Goal: Task Accomplishment & Management: Use online tool/utility

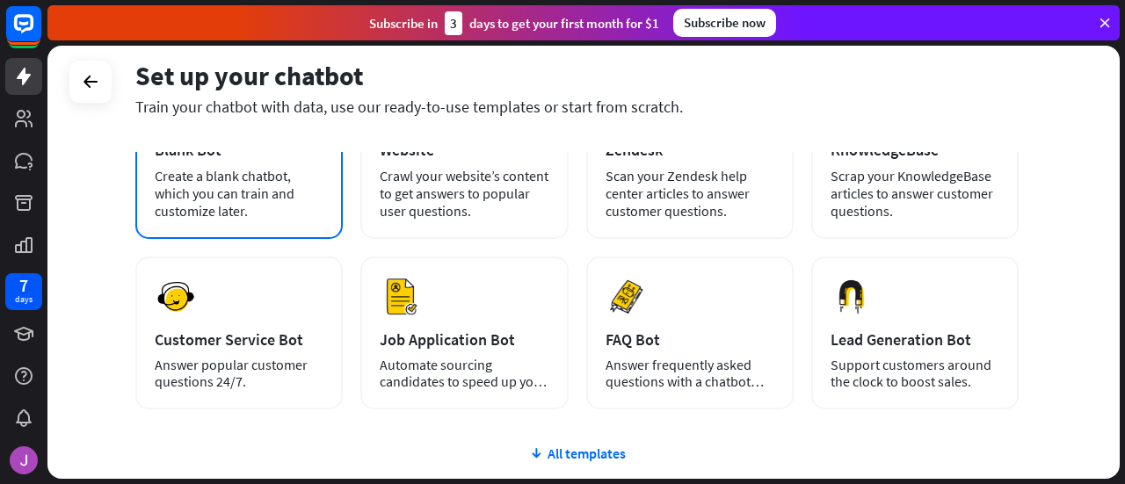
scroll to position [159, 0]
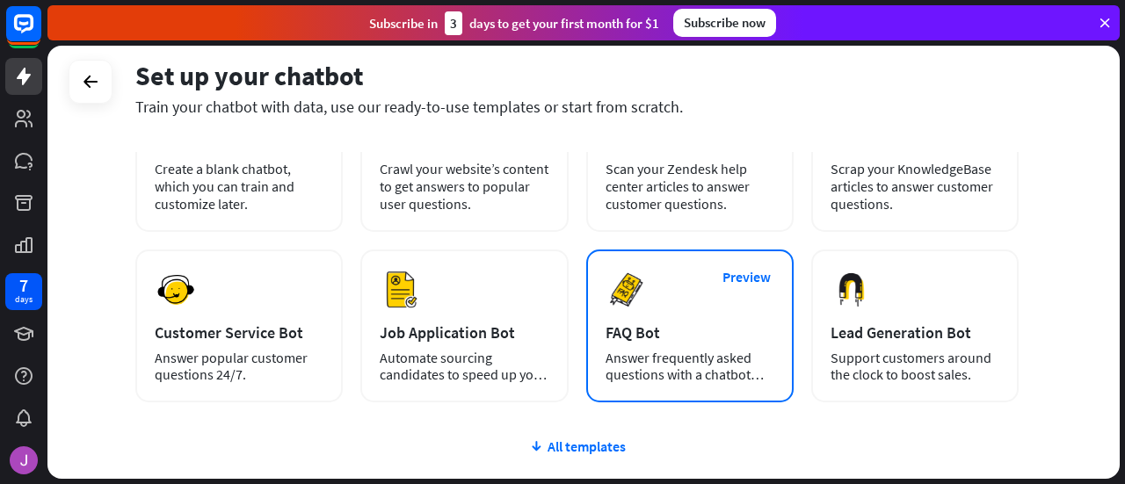
click at [614, 291] on img at bounding box center [627, 290] width 42 height 42
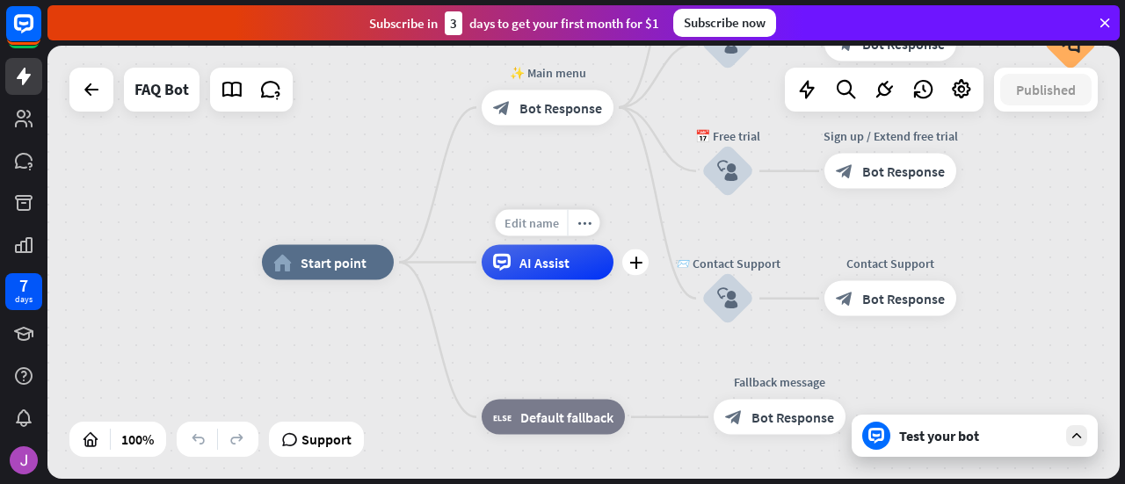
click at [537, 226] on span "Edit name" at bounding box center [532, 223] width 55 height 16
click at [537, 226] on input "text" at bounding box center [547, 224] width 123 height 25
type input "**********"
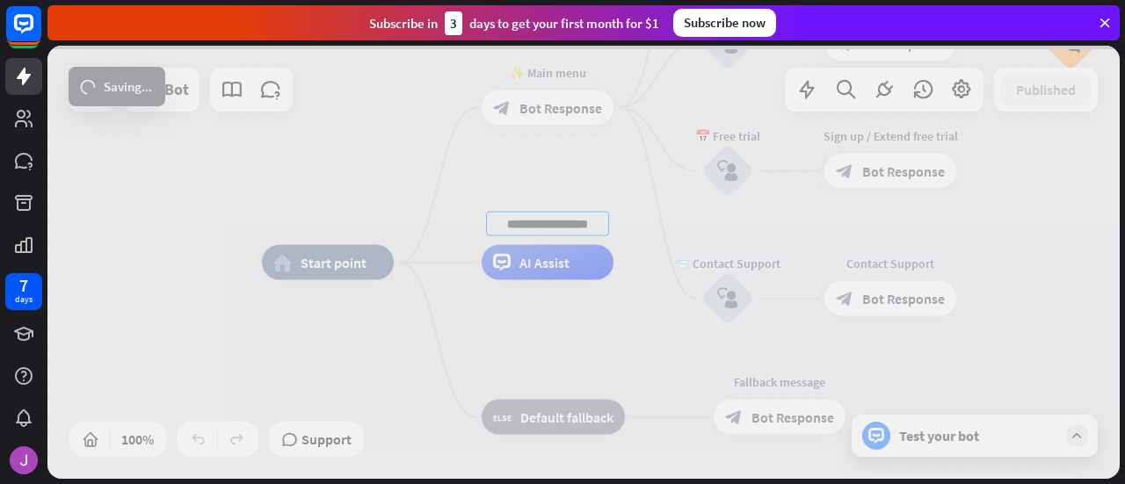
click at [589, 296] on div "**********" at bounding box center [583, 262] width 1073 height 433
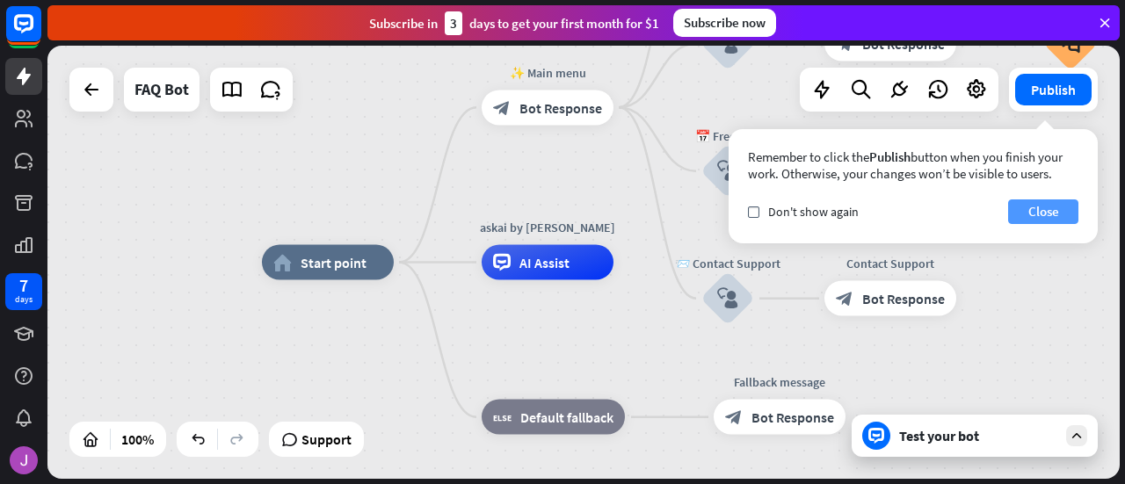
click at [1061, 211] on button "Close" at bounding box center [1043, 212] width 70 height 25
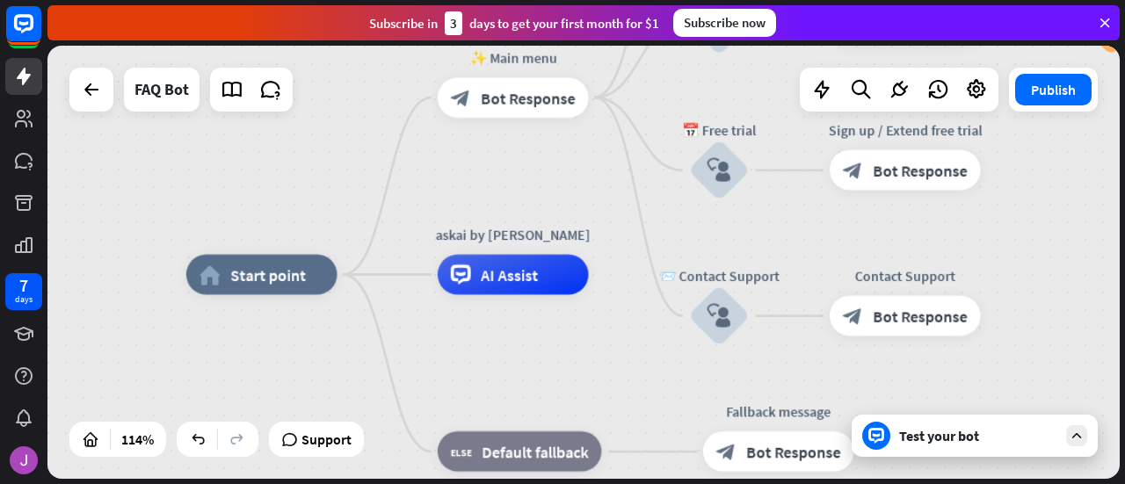
click at [1049, 440] on div "Test your bot" at bounding box center [978, 436] width 158 height 18
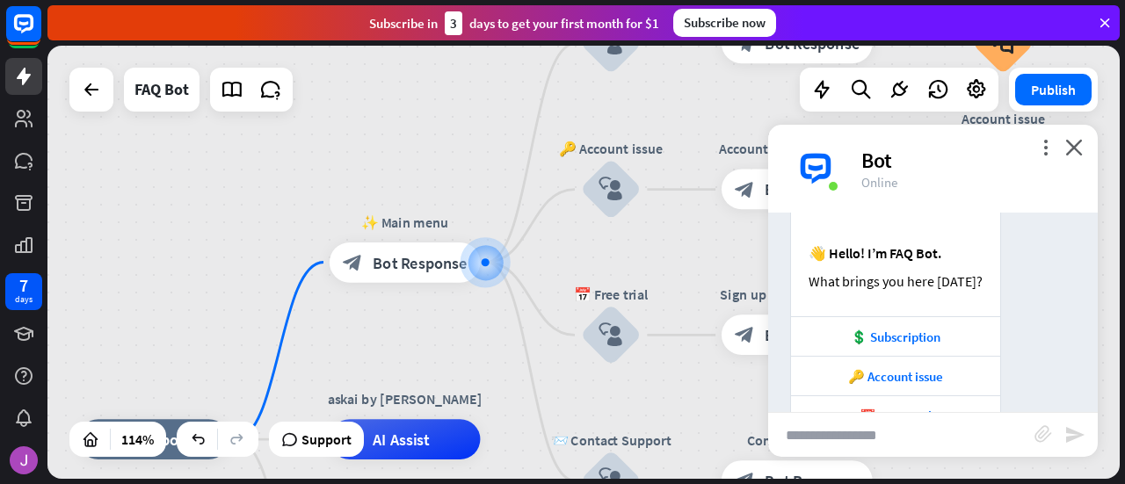
scroll to position [268, 0]
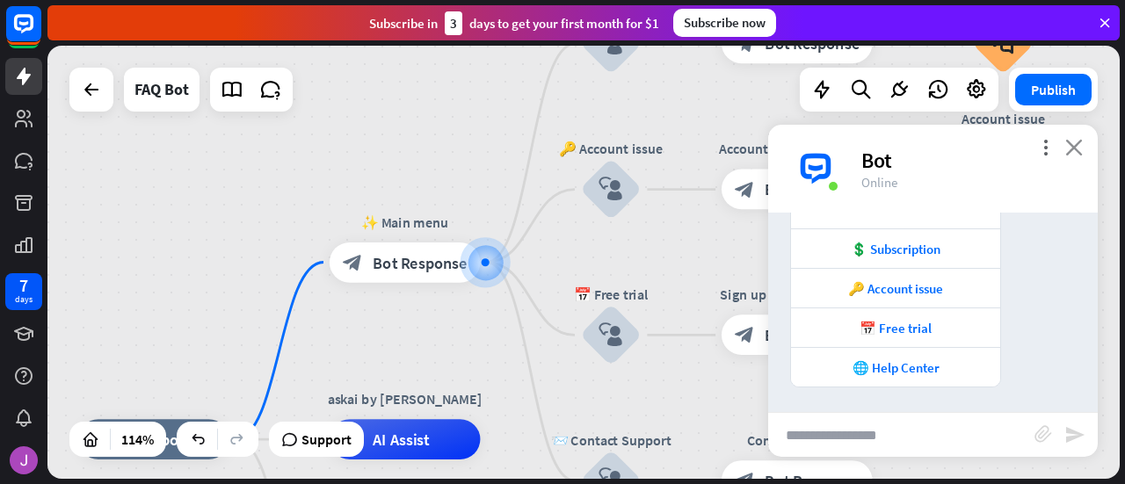
click at [1069, 141] on icon "close" at bounding box center [1075, 147] width 18 height 17
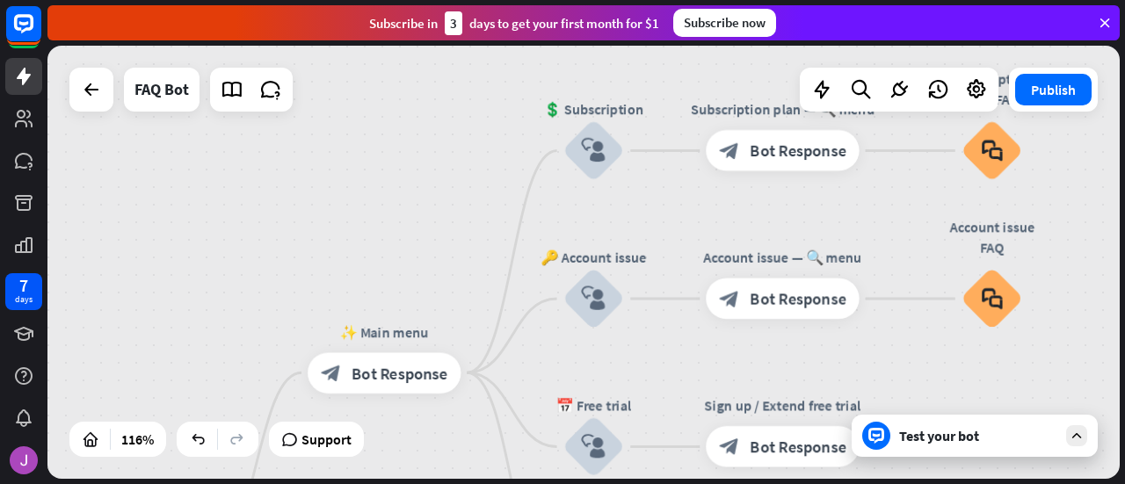
drag, startPoint x: 1071, startPoint y: 309, endPoint x: 1060, endPoint y: 419, distance: 111.3
click at [1060, 419] on div "home_2 Start point ✨ Main menu block_bot_response Bot Response 💲 Subscription b…" at bounding box center [583, 262] width 1073 height 433
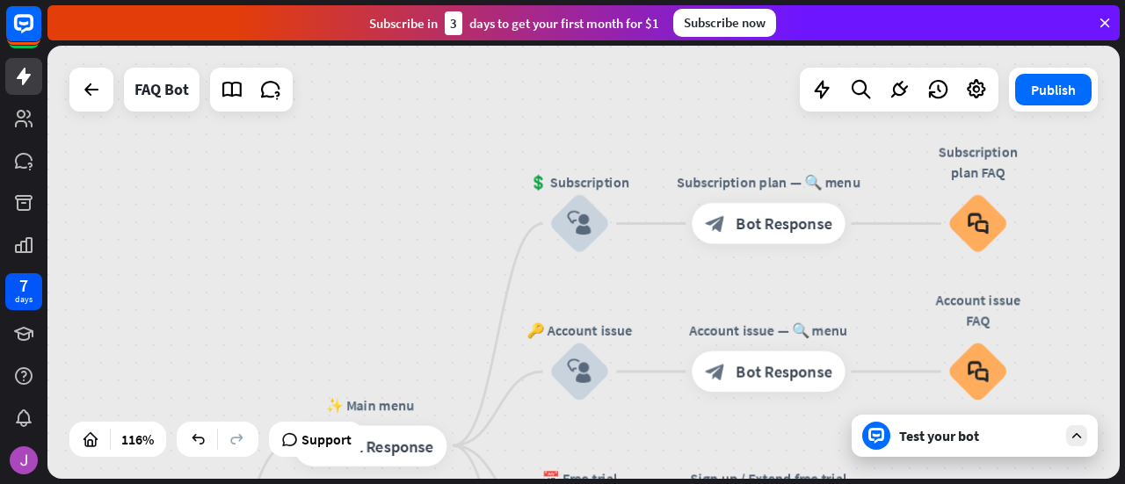
drag, startPoint x: 1087, startPoint y: 309, endPoint x: 1069, endPoint y: 353, distance: 47.3
click at [1069, 353] on div "home_2 Start point ✨ Main menu block_bot_response Bot Response 💲 Subscription b…" at bounding box center [583, 262] width 1073 height 433
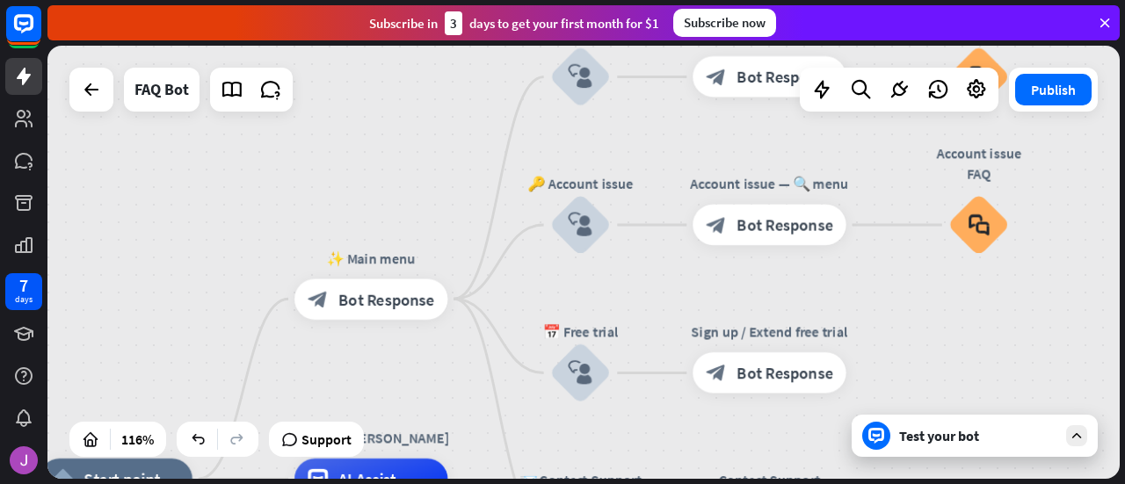
drag, startPoint x: 1069, startPoint y: 296, endPoint x: 1070, endPoint y: 198, distance: 98.5
click at [1070, 198] on div "home_2 Start point ✨ Main menu block_bot_response Bot Response 💲 Subscription b…" at bounding box center [583, 262] width 1073 height 433
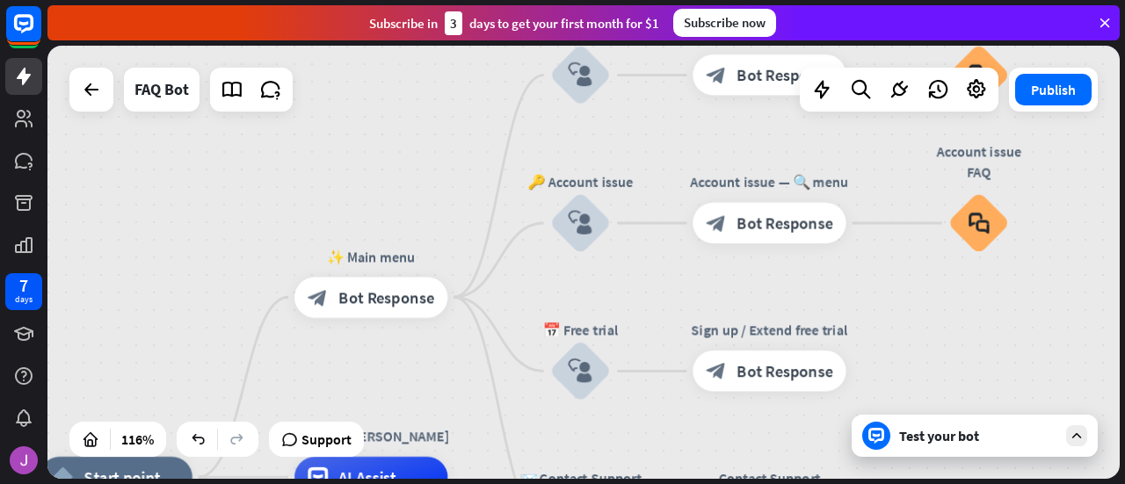
drag, startPoint x: 468, startPoint y: 298, endPoint x: 508, endPoint y: 334, distance: 54.2
click at [470, 302] on icon "plus" at bounding box center [473, 297] width 15 height 14
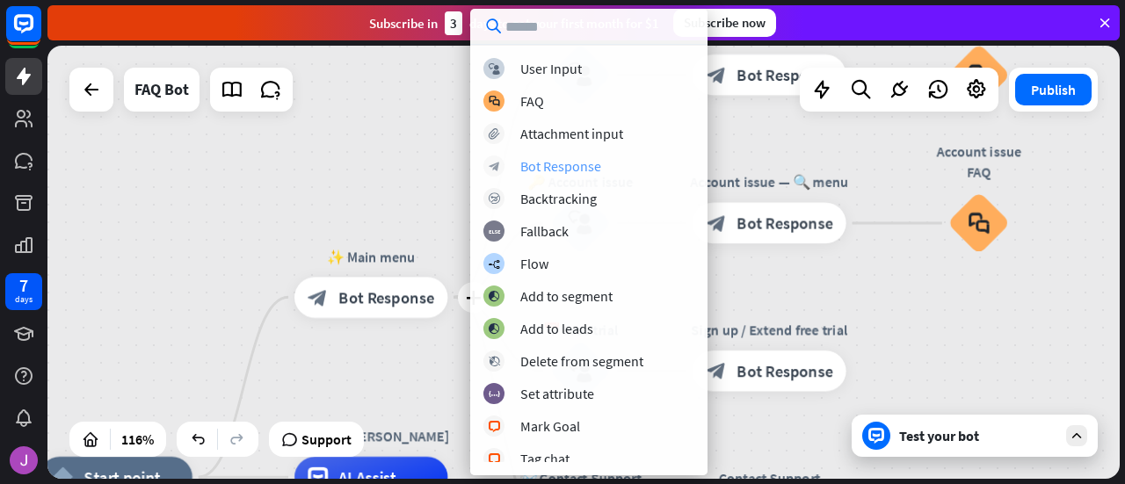
click at [568, 164] on div "Bot Response" at bounding box center [560, 166] width 81 height 18
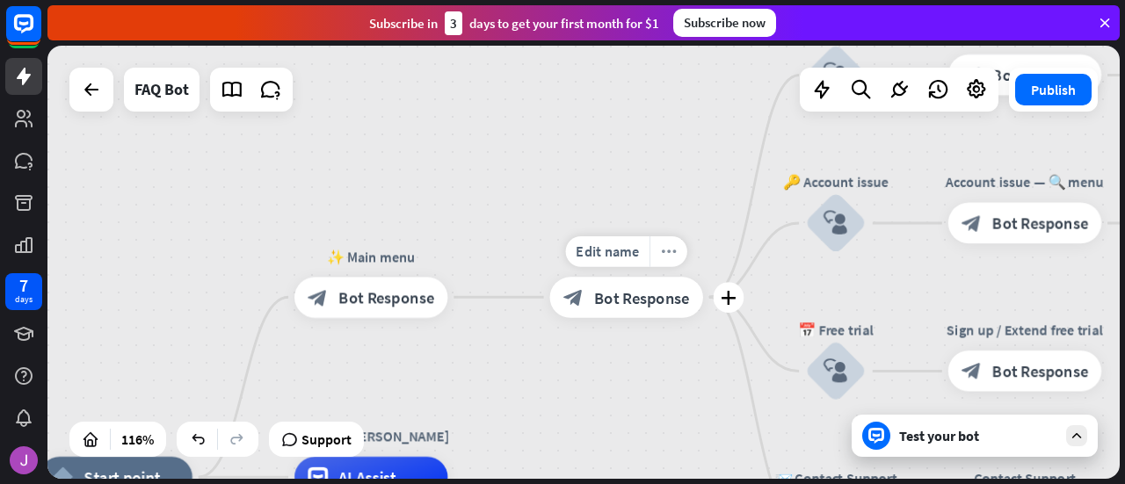
click at [664, 251] on icon "more_horiz" at bounding box center [669, 251] width 17 height 15
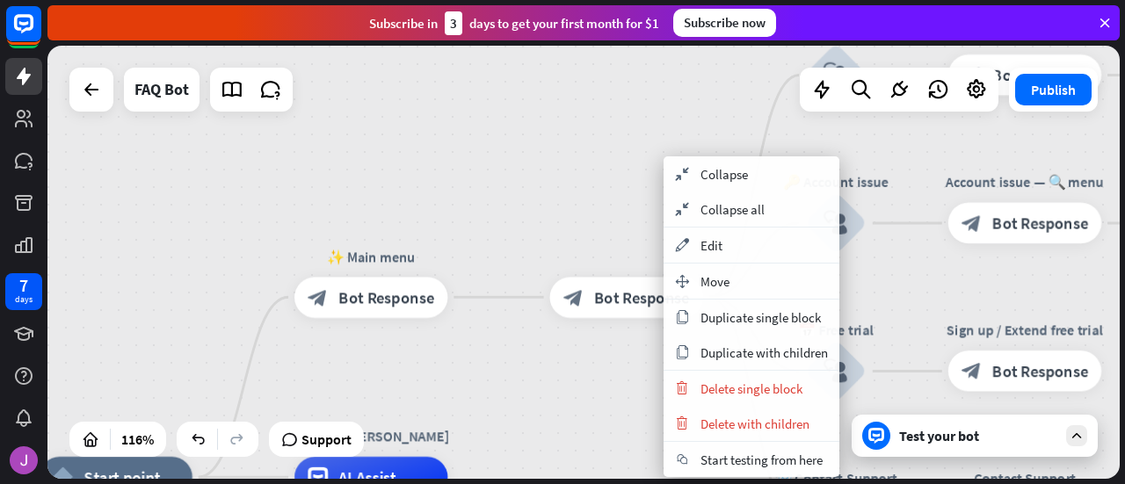
click at [583, 411] on div "home_2 Start point ✨ Main menu block_bot_response Bot Response block_bot_respon…" at bounding box center [583, 262] width 1073 height 433
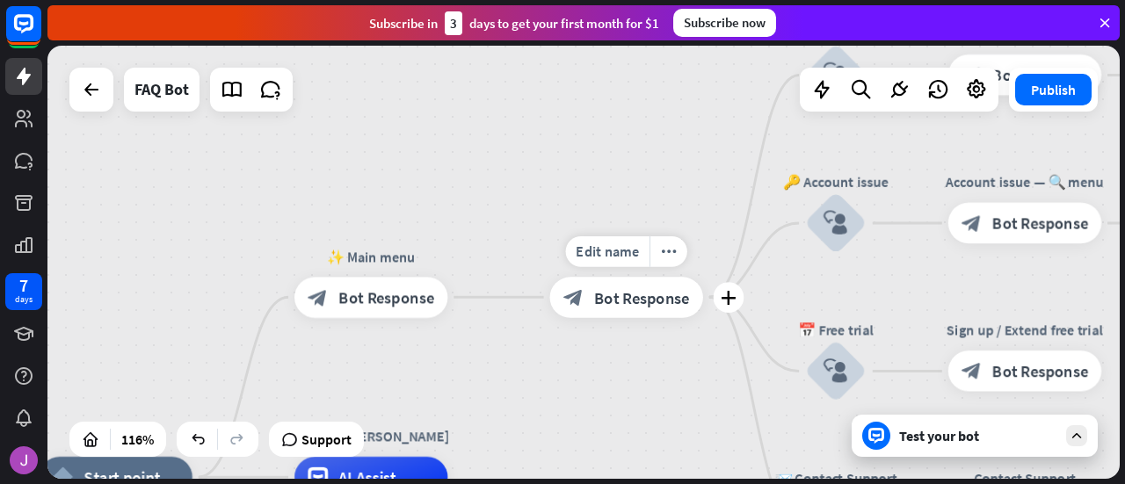
drag, startPoint x: 445, startPoint y: 300, endPoint x: 567, endPoint y: 303, distance: 122.3
click at [906, 449] on div "Test your bot" at bounding box center [975, 436] width 246 height 42
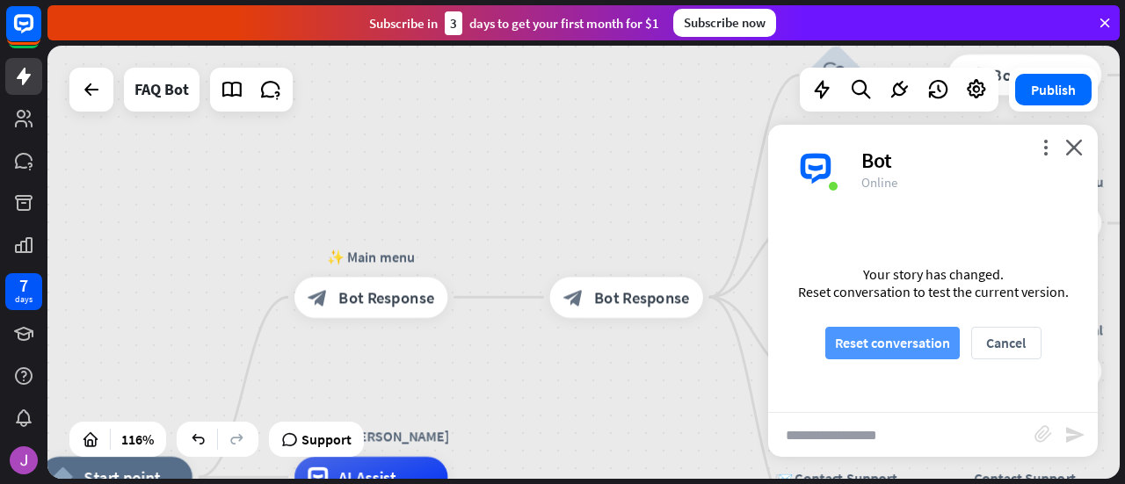
click at [930, 348] on button "Reset conversation" at bounding box center [893, 343] width 135 height 33
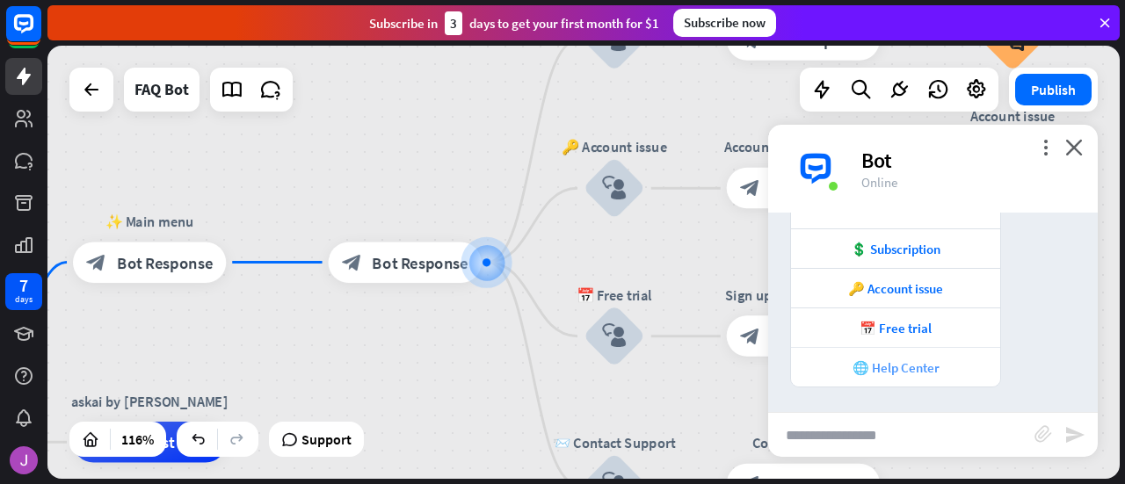
click at [926, 367] on div "🌐 Help Center" at bounding box center [896, 368] width 192 height 17
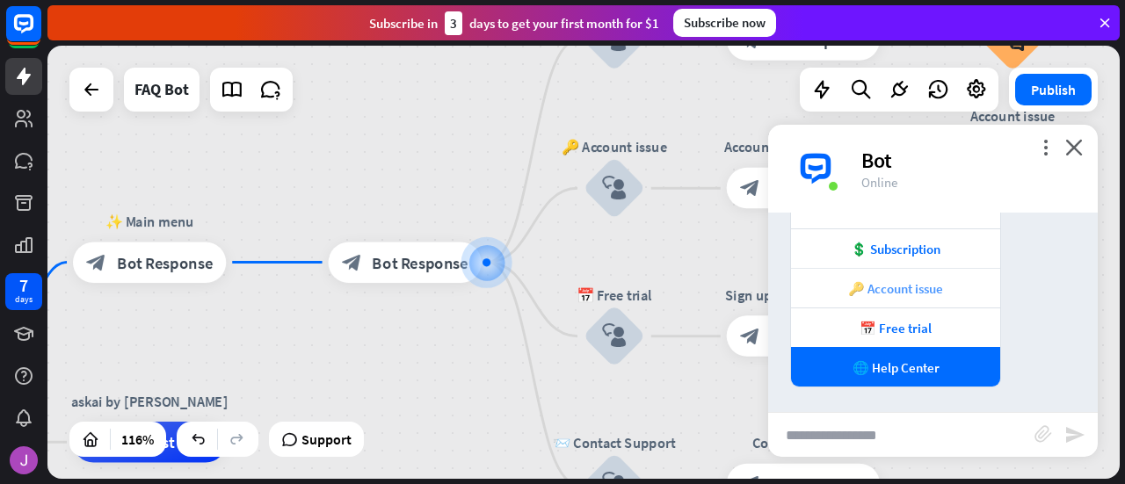
click at [883, 301] on div "🔑 Account issue" at bounding box center [895, 288] width 209 height 40
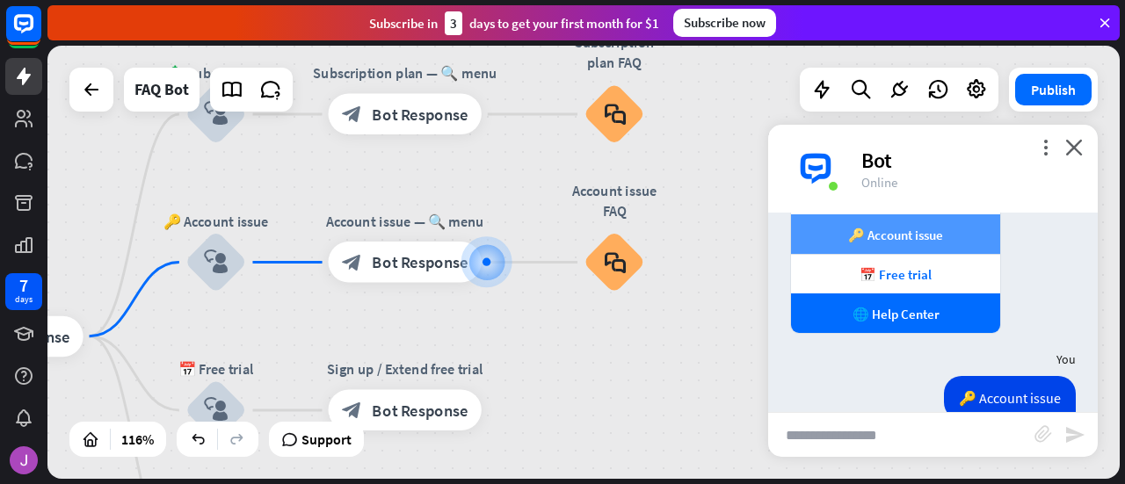
scroll to position [320, 0]
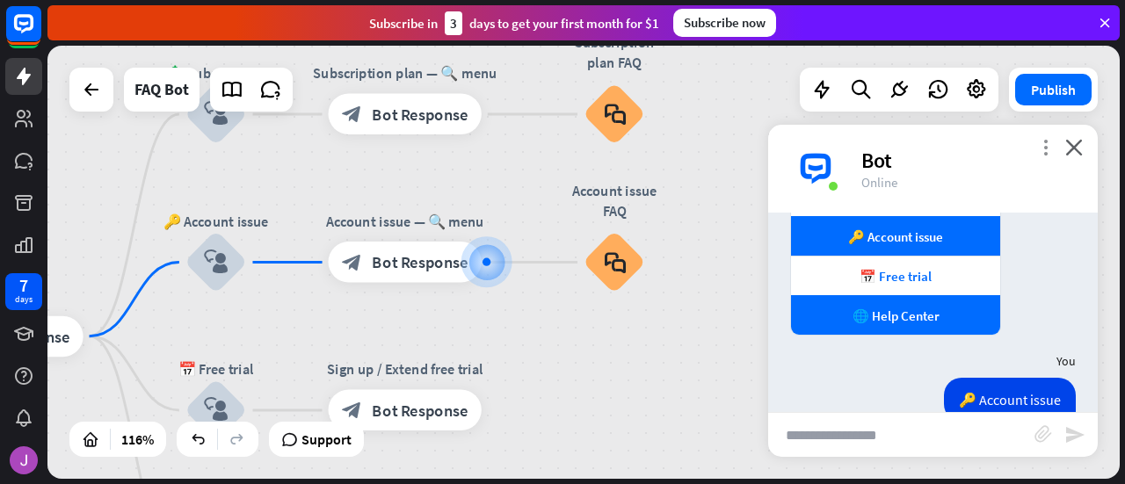
click at [1048, 154] on icon "more_vert" at bounding box center [1045, 147] width 17 height 17
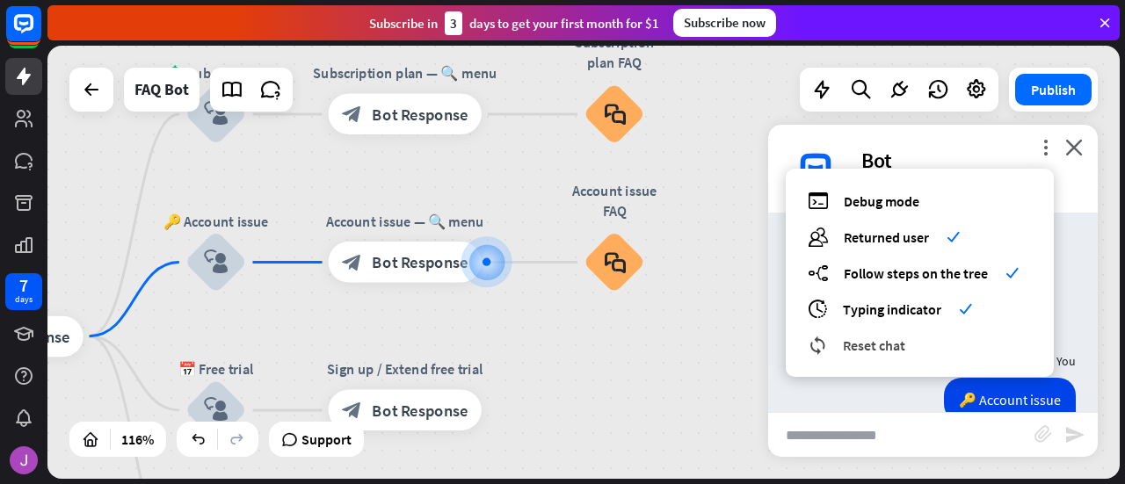
click at [874, 346] on span "Reset chat" at bounding box center [874, 346] width 62 height 18
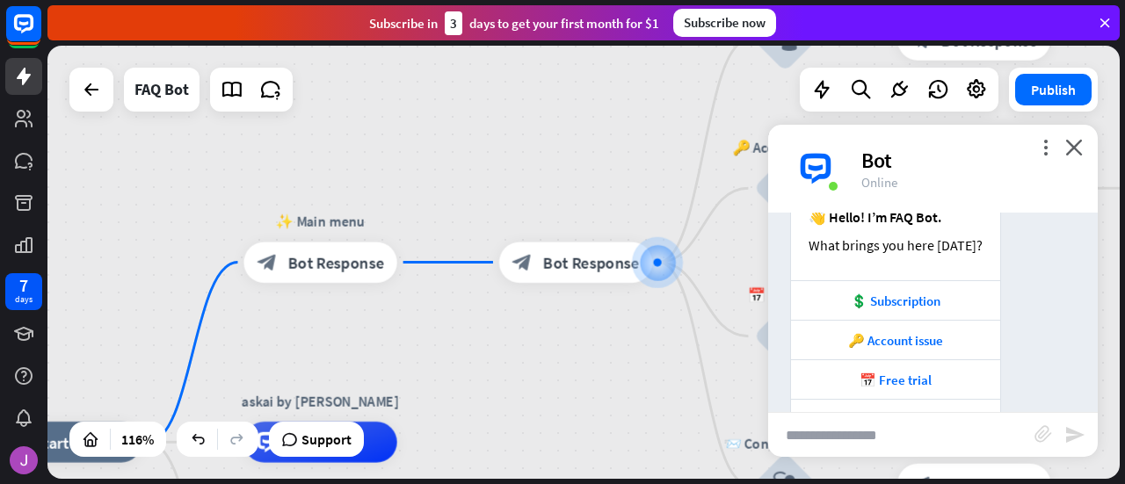
scroll to position [268, 0]
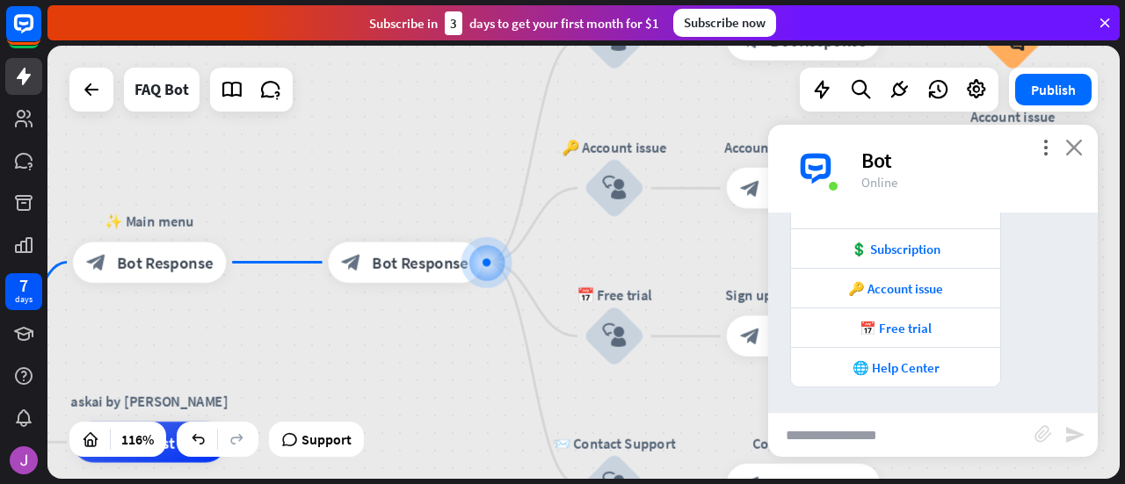
click at [1074, 149] on icon "close" at bounding box center [1075, 147] width 18 height 17
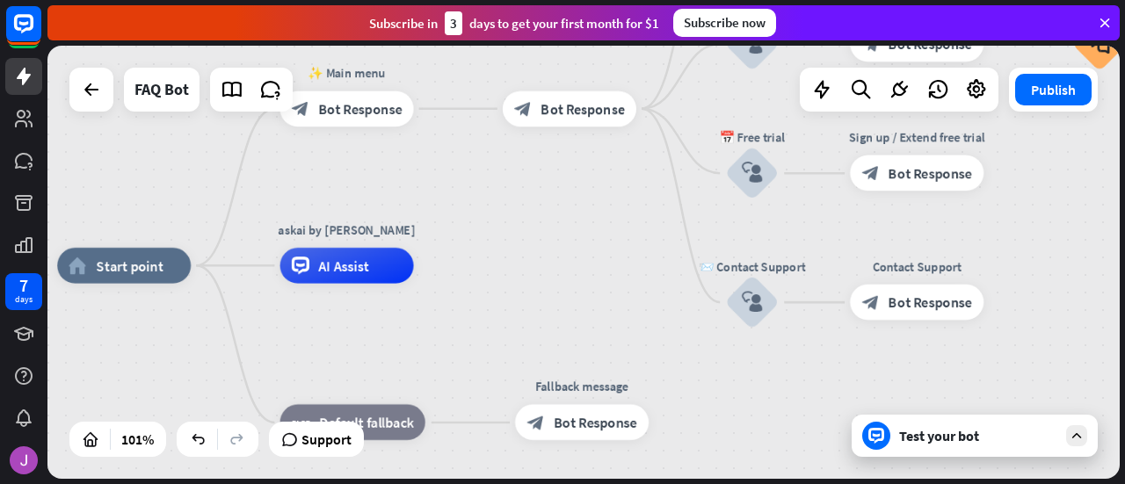
drag, startPoint x: 428, startPoint y: 351, endPoint x: 589, endPoint y: 187, distance: 229.4
click at [589, 187] on div "home_2 Start point ✨ Main menu block_bot_response Bot Response block_bot_respon…" at bounding box center [583, 262] width 1073 height 433
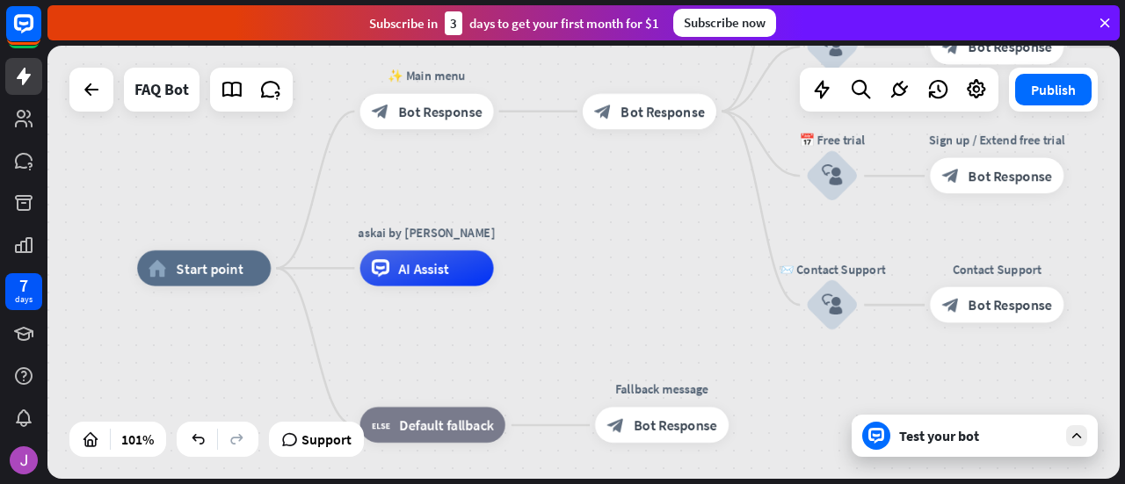
drag, startPoint x: 549, startPoint y: 219, endPoint x: 631, endPoint y: 222, distance: 82.7
click at [631, 222] on div "home_2 Start point ✨ Main menu block_bot_response Bot Response block_bot_respon…" at bounding box center [583, 262] width 1073 height 433
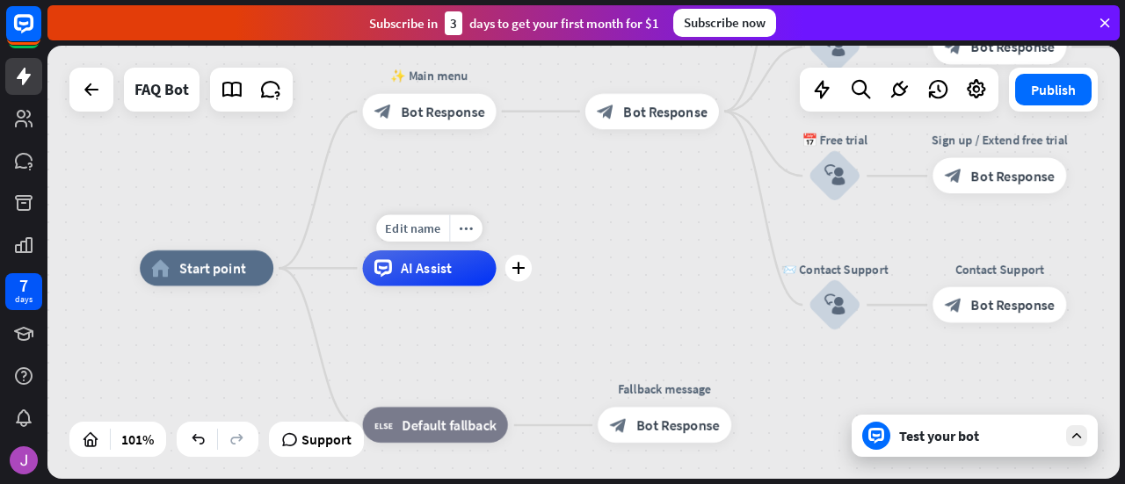
drag, startPoint x: 289, startPoint y: 272, endPoint x: 382, endPoint y: 274, distance: 92.4
click at [296, 273] on div "home_2 Start point ✨ Main menu block_bot_response Bot Response block_bot_respon…" at bounding box center [684, 488] width 1088 height 440
click at [295, 272] on icon "plus" at bounding box center [295, 268] width 13 height 12
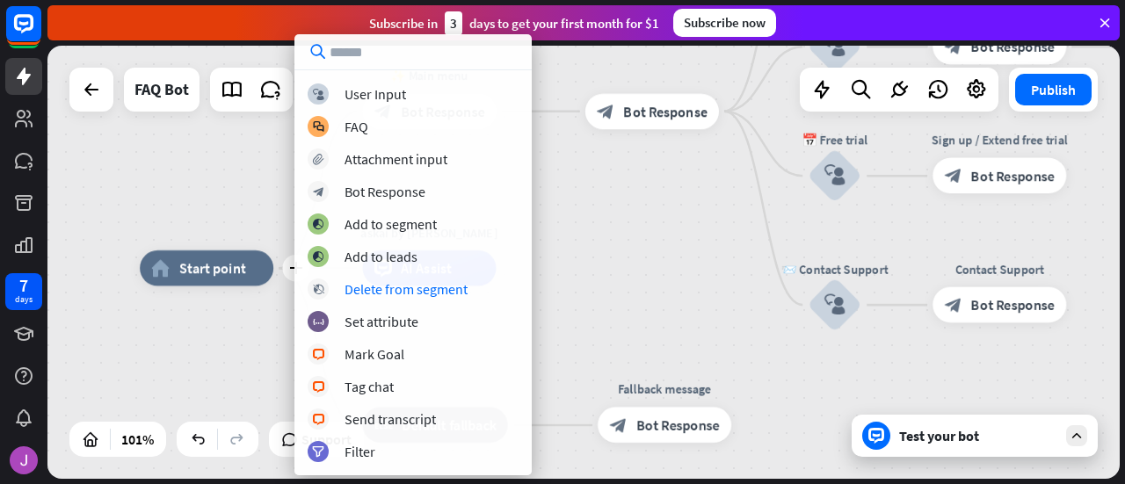
click at [568, 287] on div "plus home_2 Start point ✨ Main menu block_bot_response Bot Response block_bot_r…" at bounding box center [684, 488] width 1088 height 440
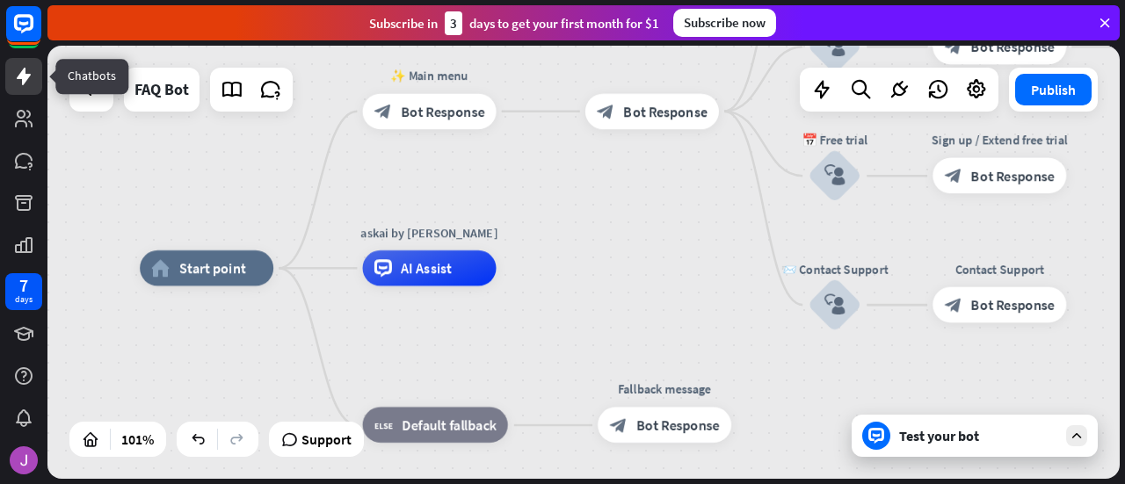
click at [29, 70] on icon at bounding box center [23, 76] width 21 height 21
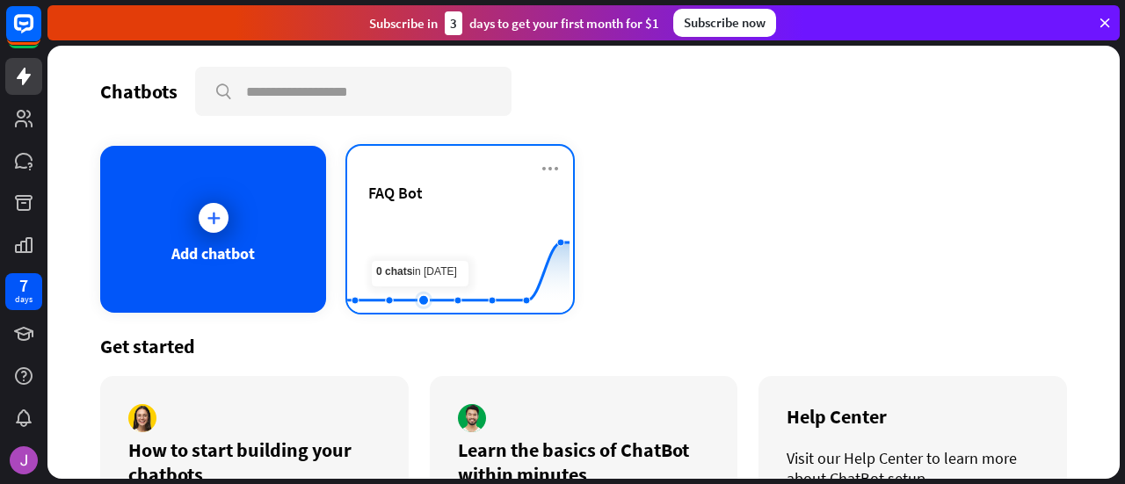
click at [416, 254] on rect at bounding box center [458, 270] width 222 height 110
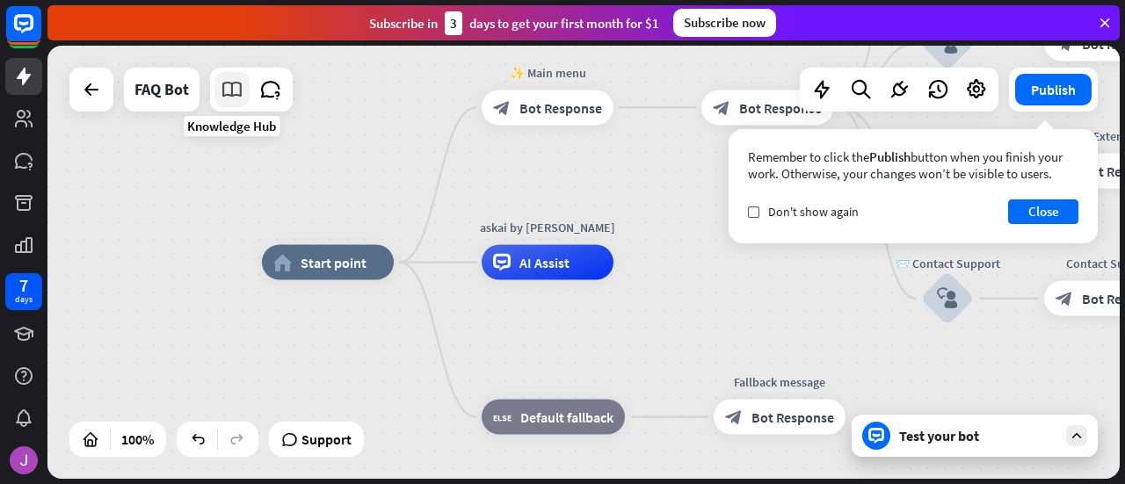
click at [236, 99] on icon at bounding box center [232, 89] width 23 height 23
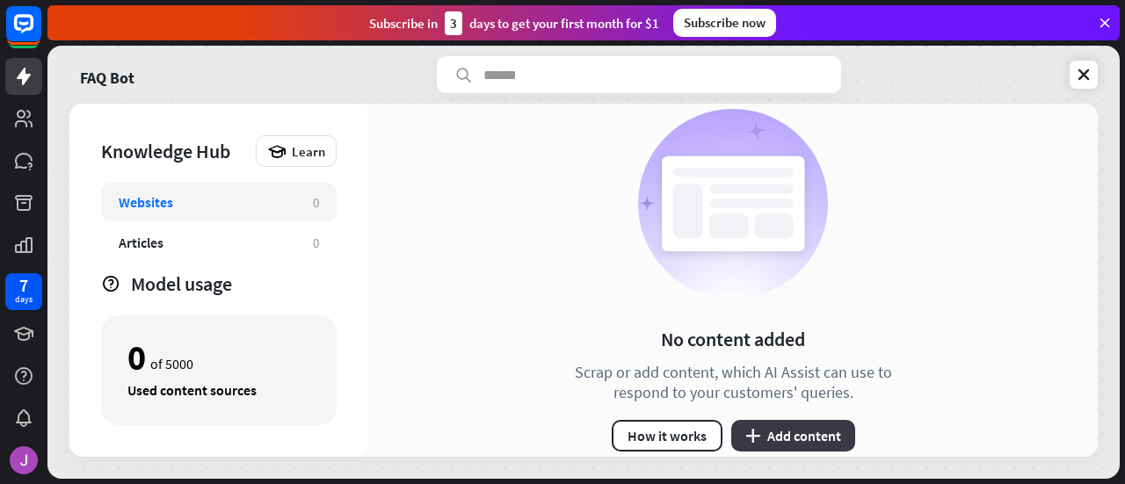
click at [781, 434] on button "plus Add content" at bounding box center [793, 436] width 124 height 32
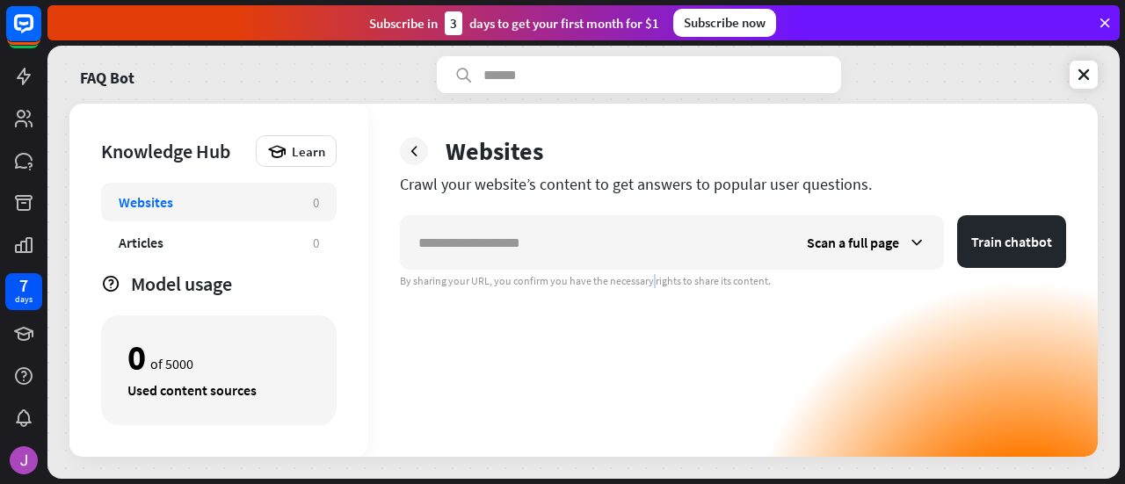
drag, startPoint x: 687, startPoint y: 245, endPoint x: 608, endPoint y: 331, distance: 115.7
click at [608, 331] on div "Scan a full page Train chatbot By sharing your URL, you confirm you have the ne…" at bounding box center [733, 336] width 666 height 242
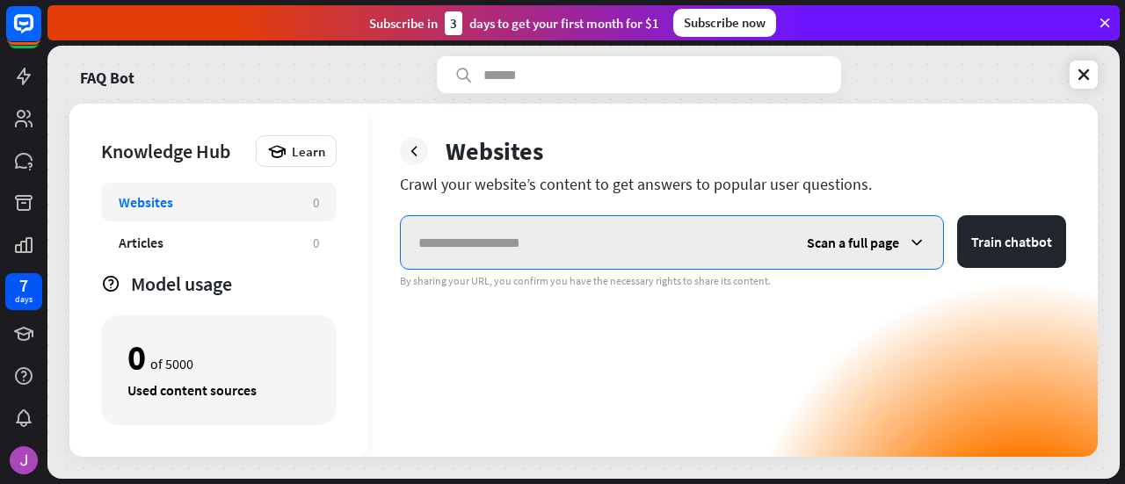
click at [542, 263] on input "text" at bounding box center [595, 242] width 389 height 53
paste input "**********"
type input "**********"
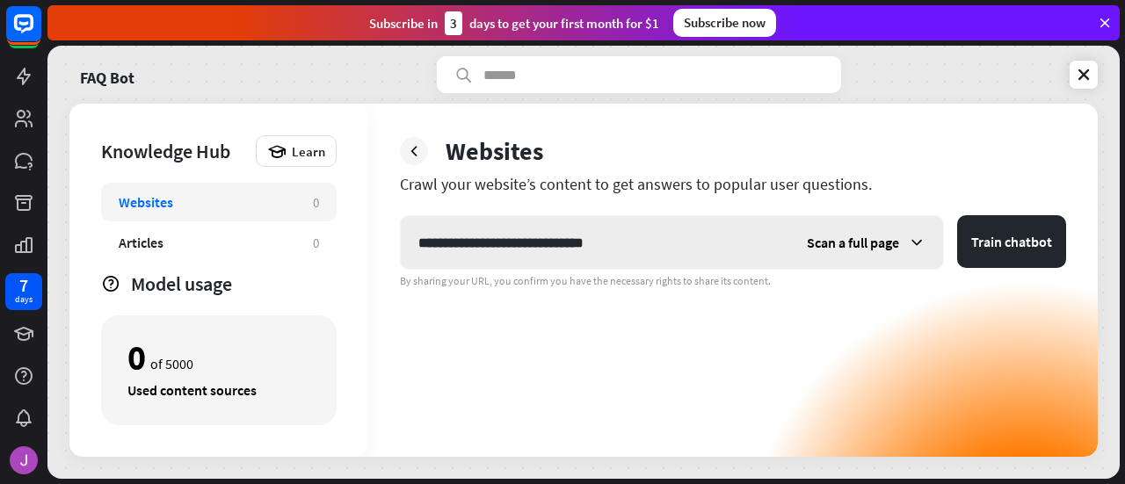
click at [921, 256] on div "Scan a full page" at bounding box center [867, 242] width 154 height 53
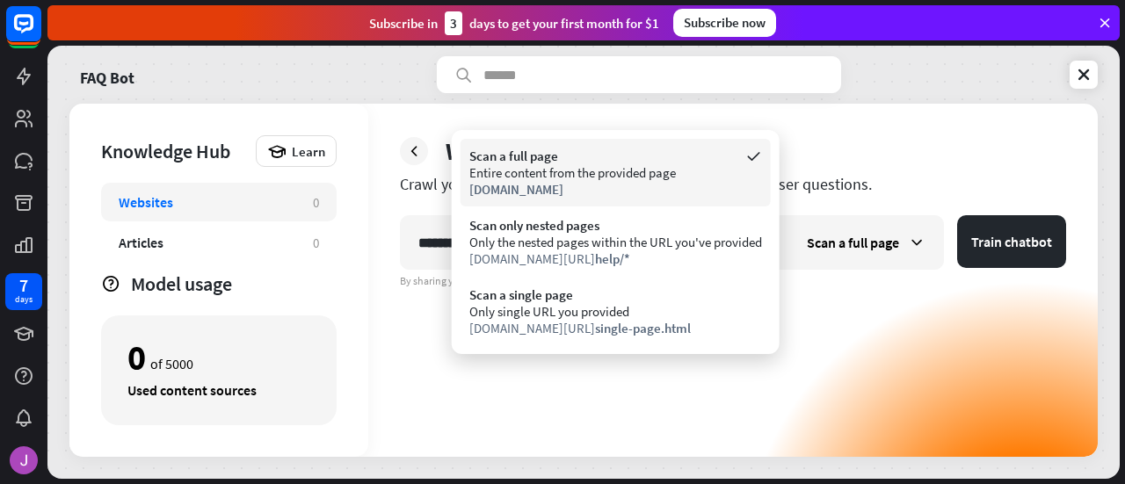
click at [688, 160] on div "Scan a full page" at bounding box center [615, 156] width 293 height 17
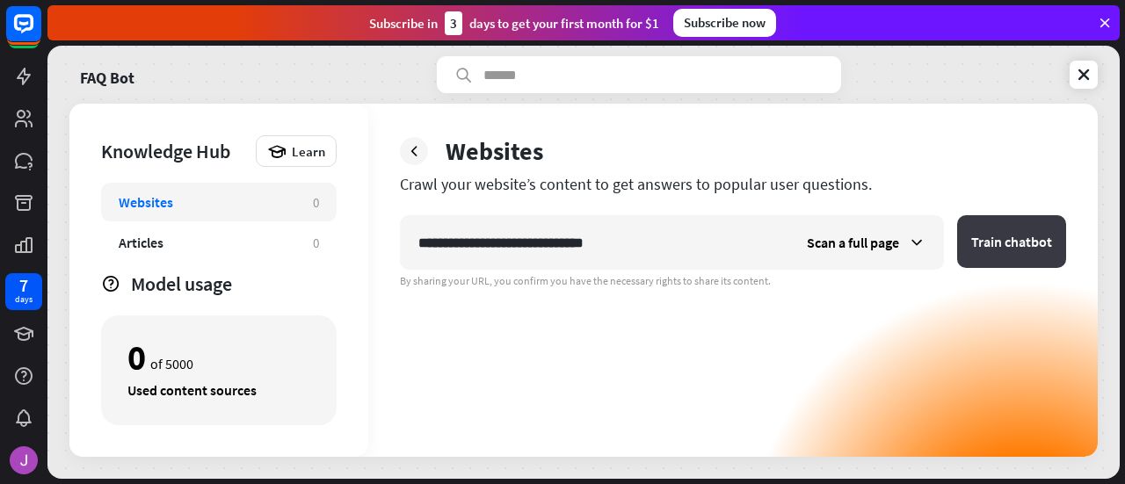
click at [1022, 226] on button "Train chatbot" at bounding box center [1011, 241] width 109 height 53
